Goal: Navigation & Orientation: Find specific page/section

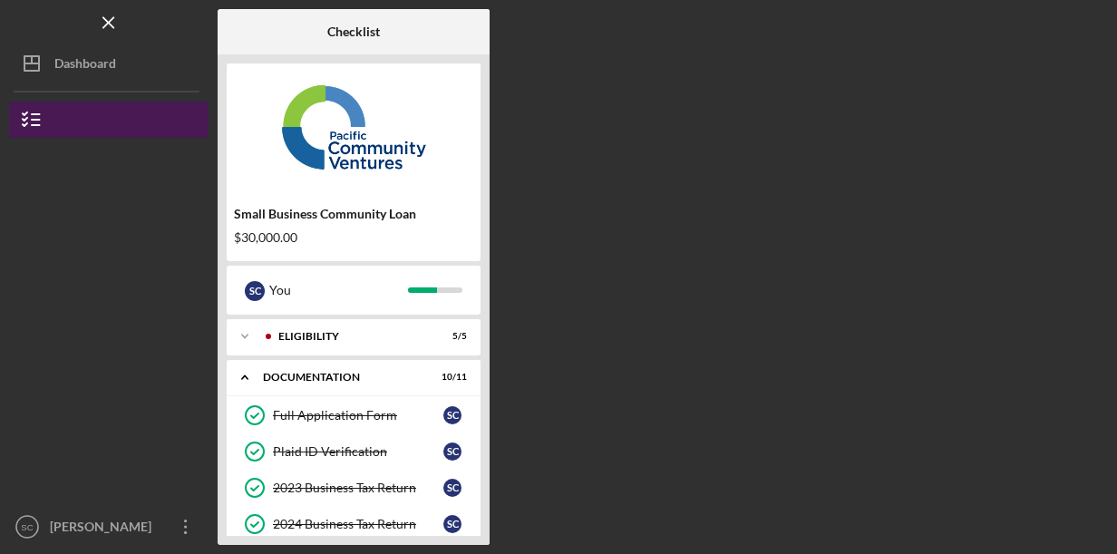
click at [29, 120] on icon "button" at bounding box center [31, 119] width 45 height 45
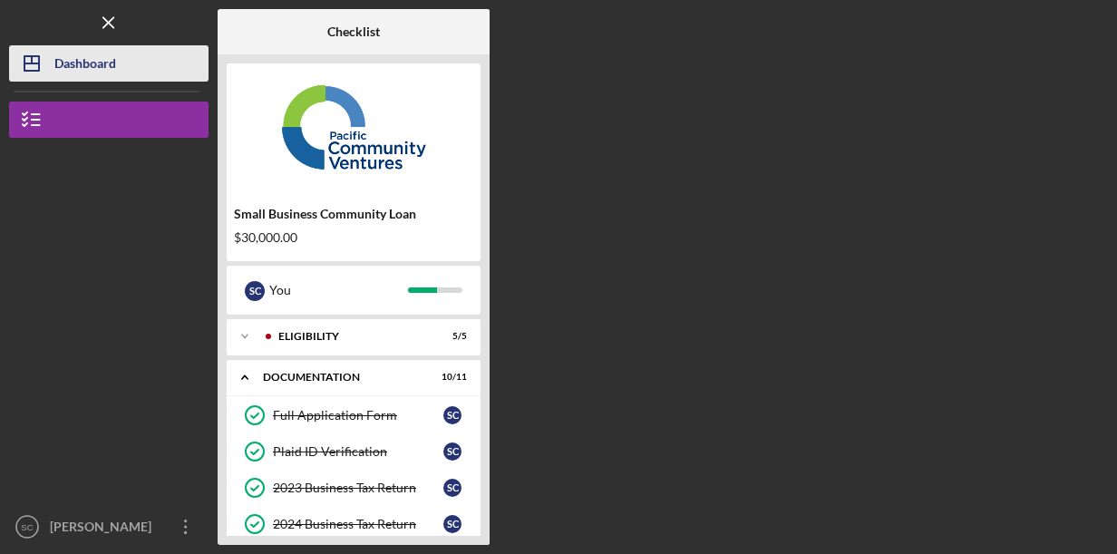
click at [72, 69] on div "Dashboard" at bounding box center [85, 65] width 62 height 41
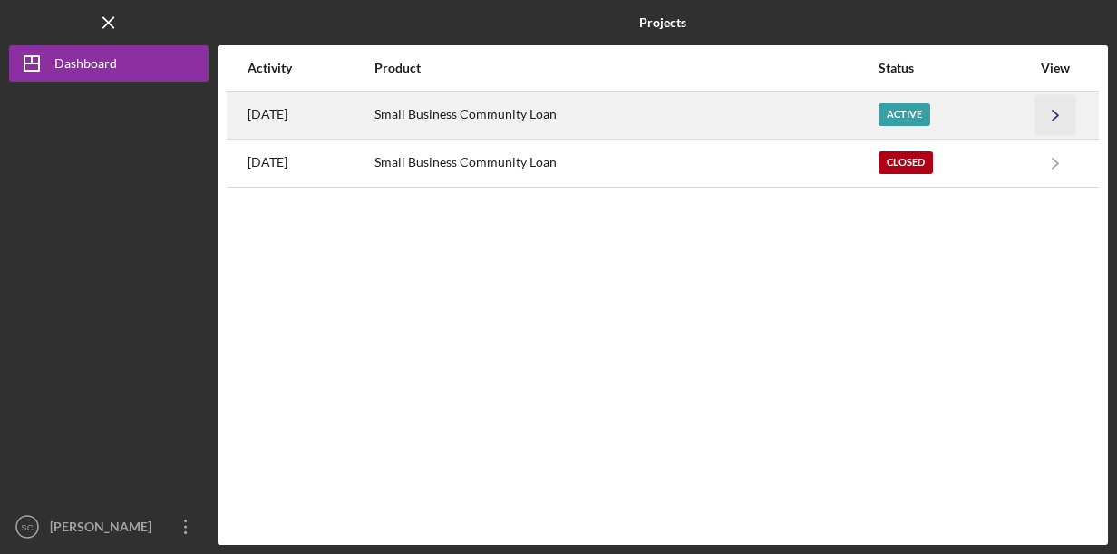
click at [1054, 107] on icon "Icon/Navigate" at bounding box center [1056, 114] width 41 height 41
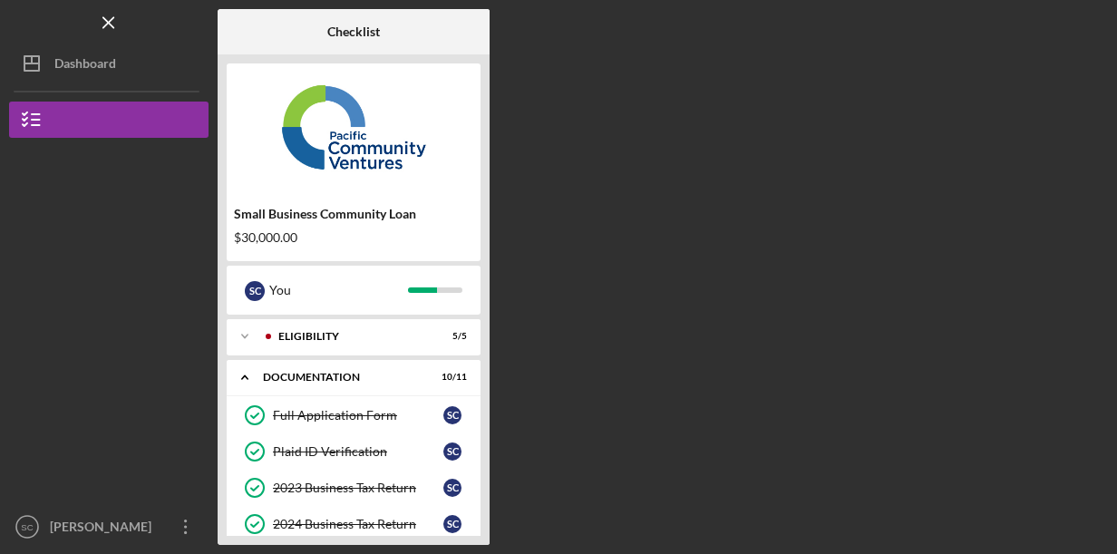
scroll to position [353, 0]
